Goal: Task Accomplishment & Management: Manage account settings

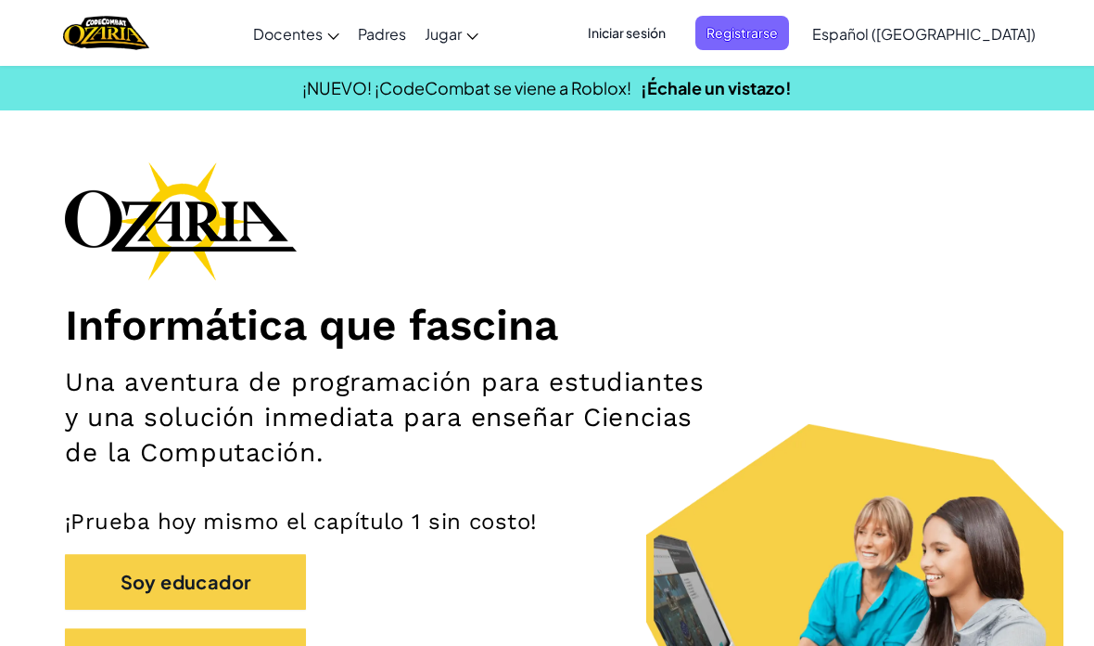
click at [677, 32] on span "Iniciar sesión" at bounding box center [627, 33] width 100 height 34
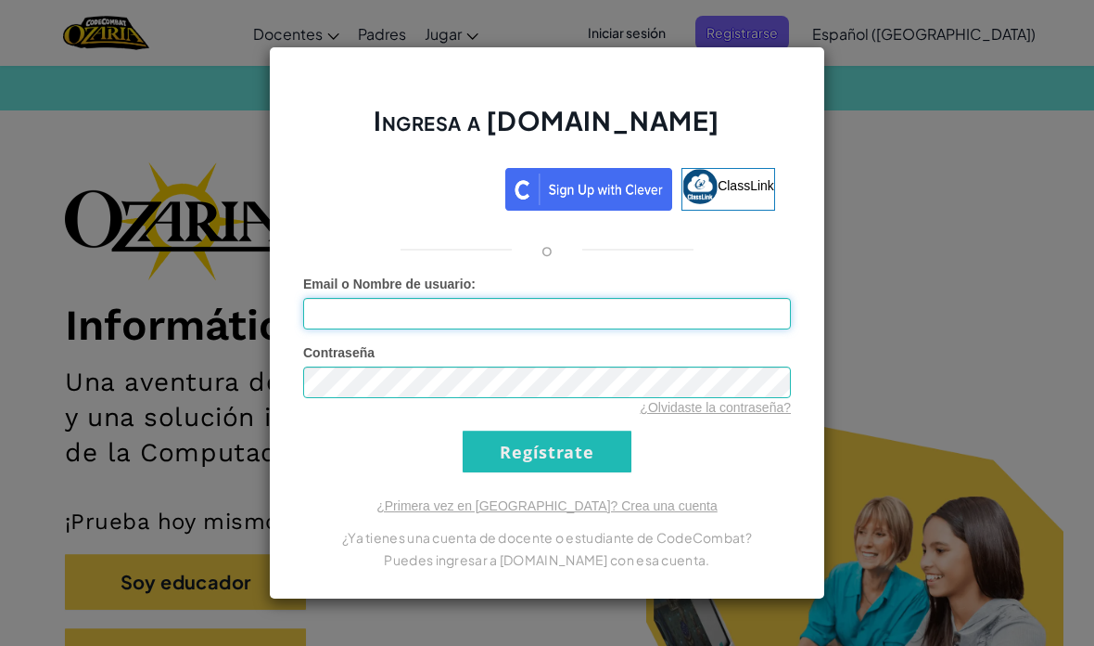
click at [306, 328] on input "Email o Nombre de usuario :" at bounding box center [547, 314] width 488 height 32
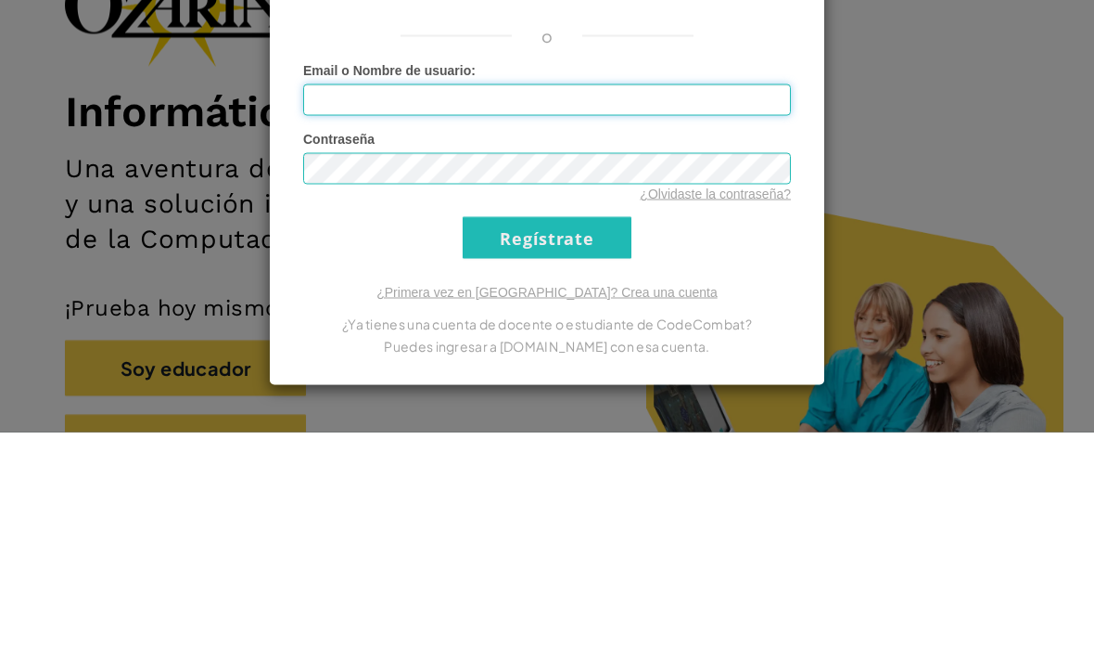
scroll to position [214, 0]
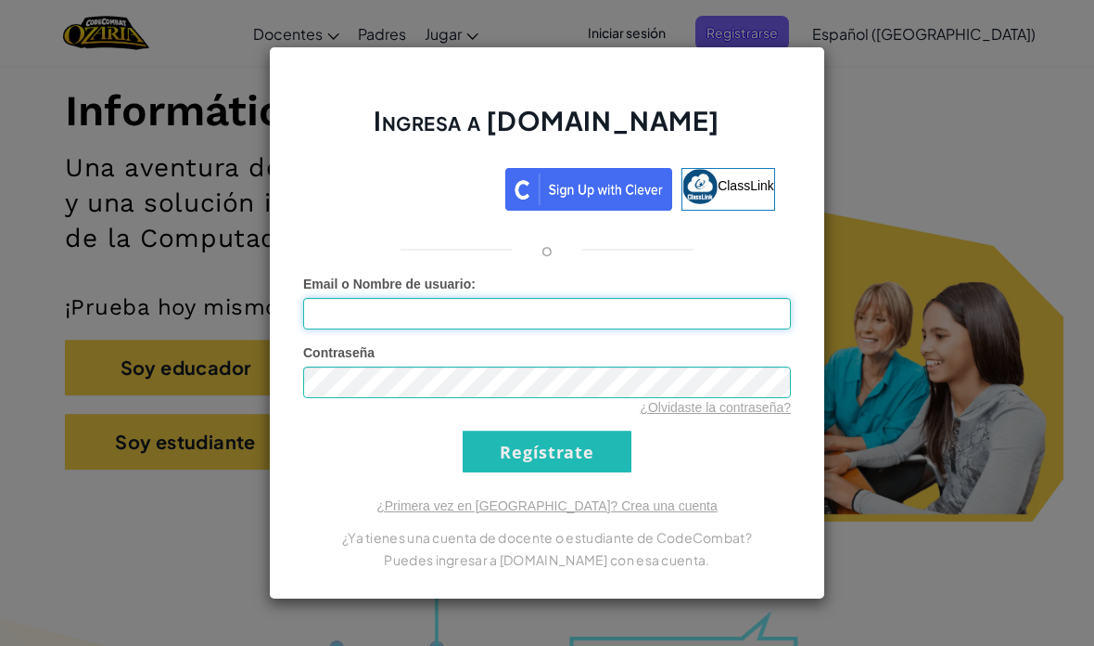
type input "al07164700@tecmilenio.mx"
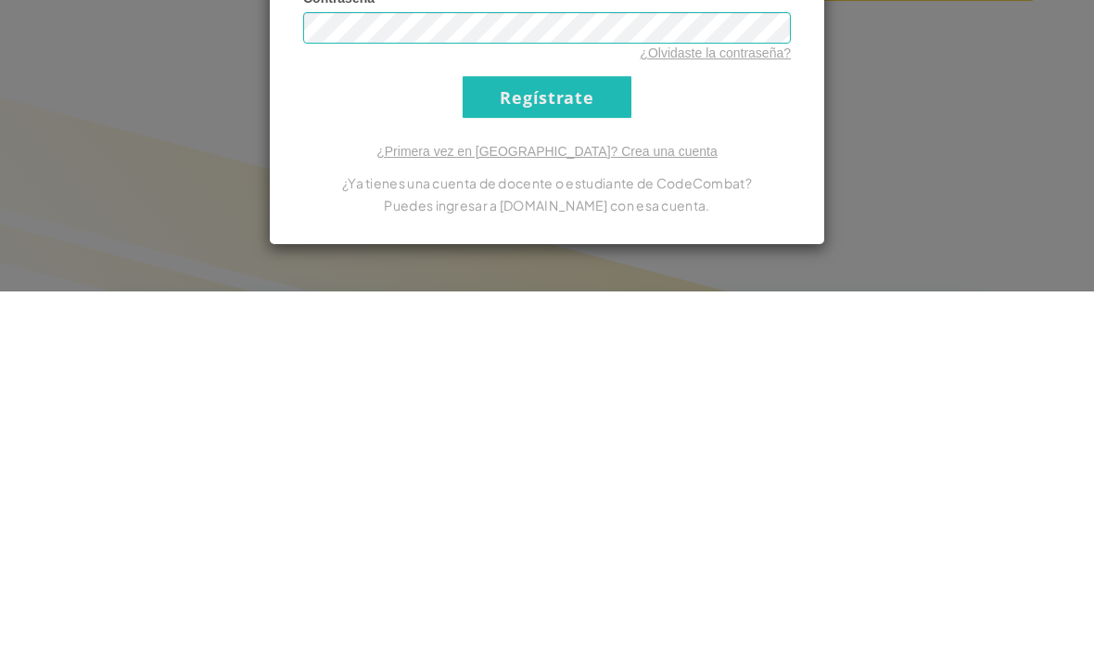
click at [601, 430] on input "Regístrate" at bounding box center [547, 451] width 169 height 42
